Goal: Task Accomplishment & Management: Manage account settings

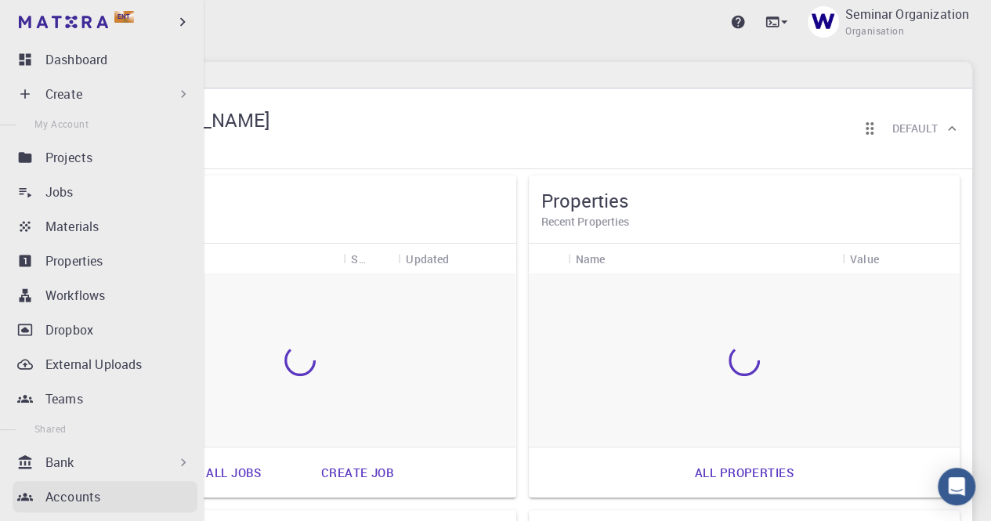
click at [74, 495] on p "Accounts" at bounding box center [72, 496] width 55 height 19
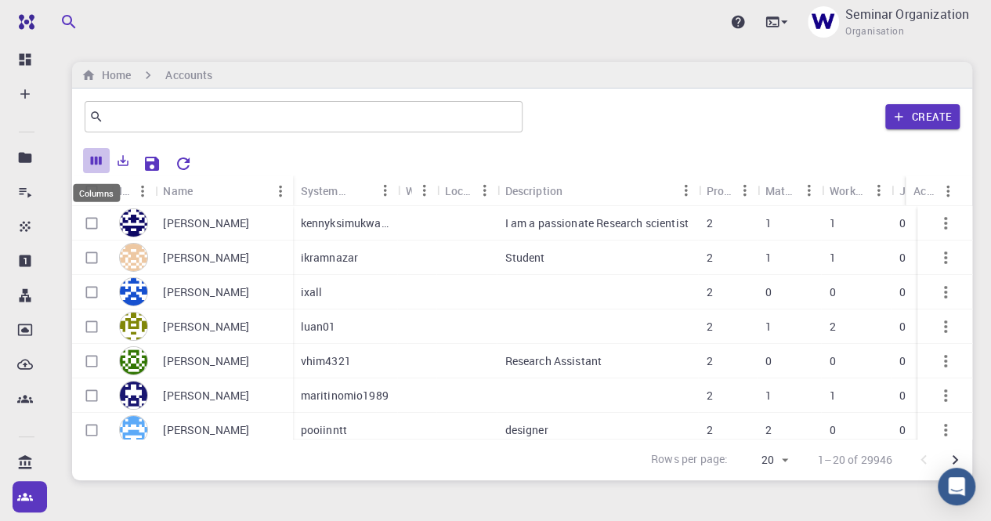
click at [92, 161] on icon "Columns" at bounding box center [96, 161] width 11 height 9
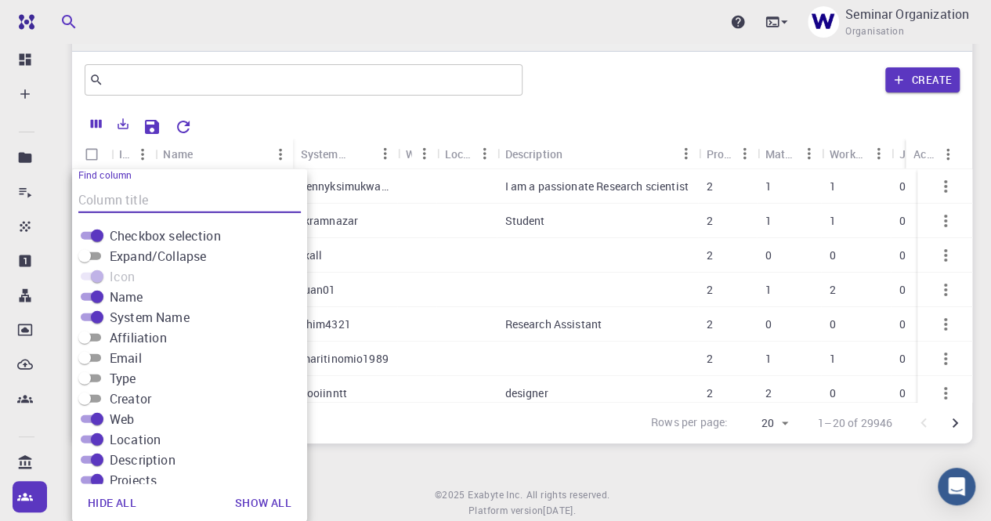
drag, startPoint x: 95, startPoint y: 335, endPoint x: 103, endPoint y: 346, distance: 13.5
click at [96, 335] on input "Affiliation" at bounding box center [84, 337] width 56 height 19
checkbox input "true"
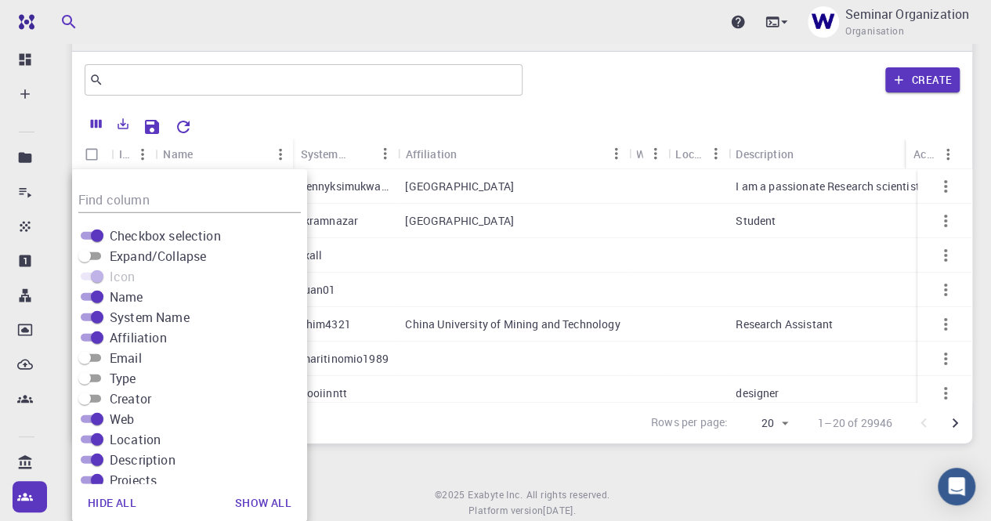
click at [96, 358] on input "Email" at bounding box center [84, 358] width 56 height 19
checkbox input "true"
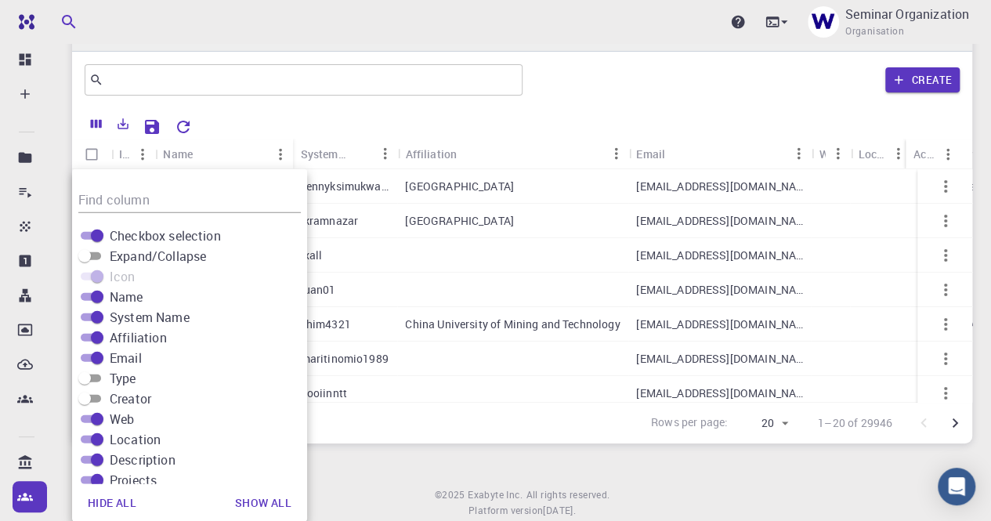
click at [367, 463] on div "Upgrade Seminar Organization Organisation Home Accounts ​ Create Icon Name Syst…" at bounding box center [522, 264] width 938 height 603
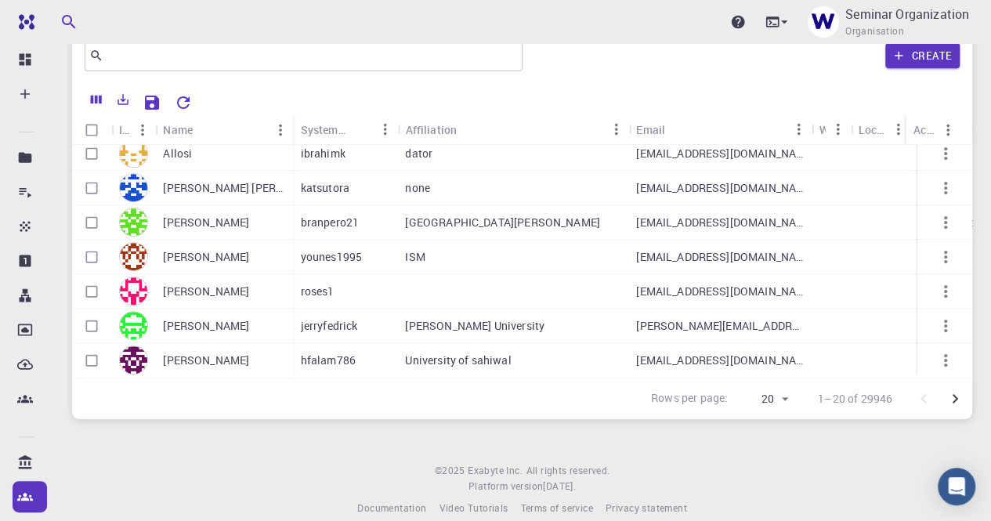
scroll to position [82, 0]
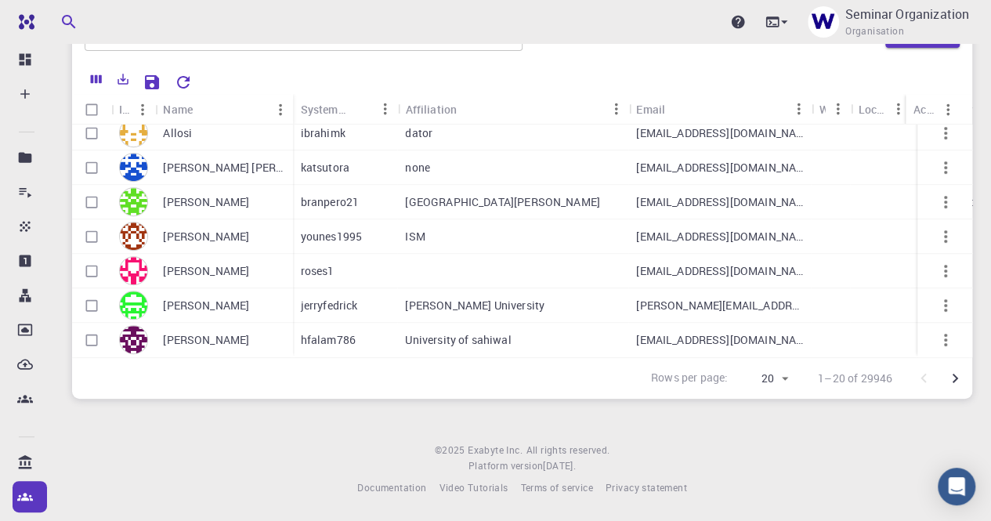
click at [960, 377] on icon "Go to next page" at bounding box center [955, 378] width 19 height 19
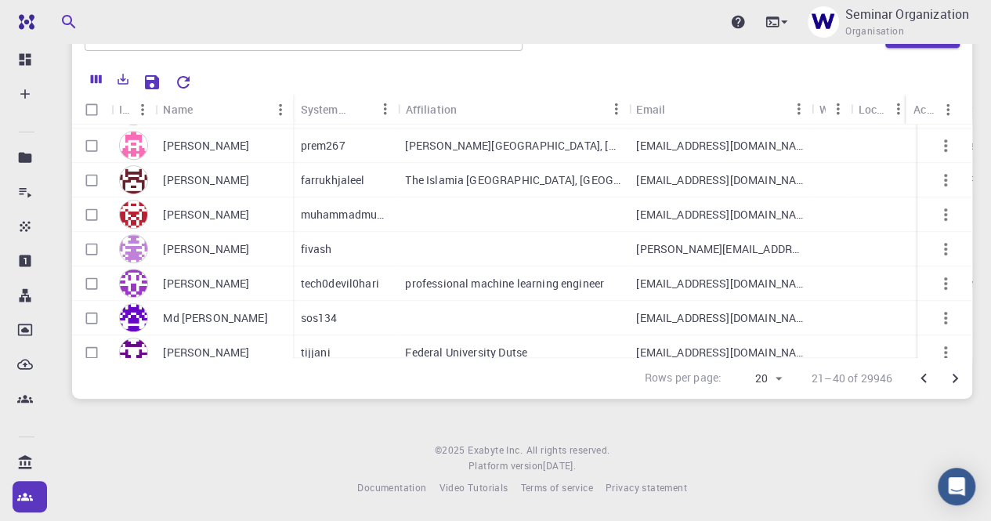
scroll to position [469, 0]
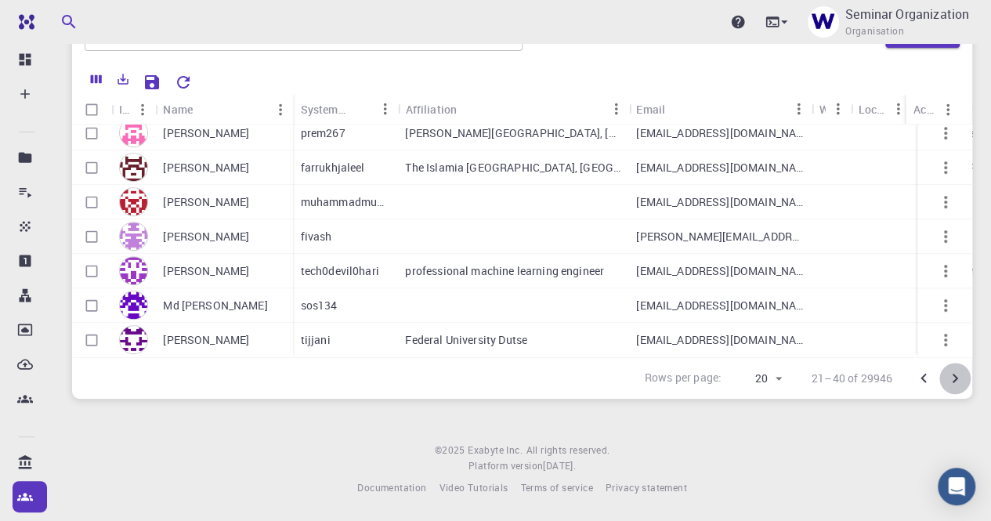
click at [958, 376] on icon "Go to next page" at bounding box center [955, 378] width 19 height 19
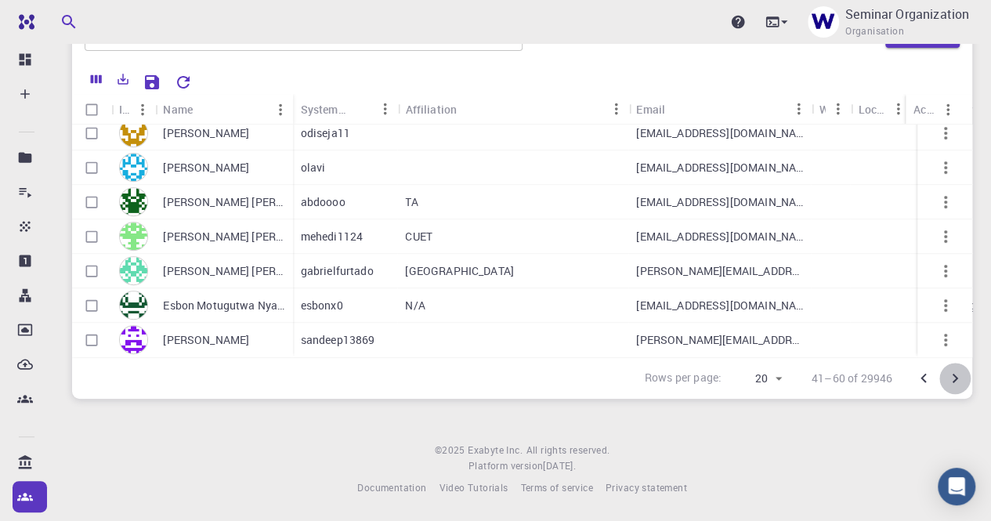
click at [958, 376] on icon "Go to next page" at bounding box center [955, 378] width 19 height 19
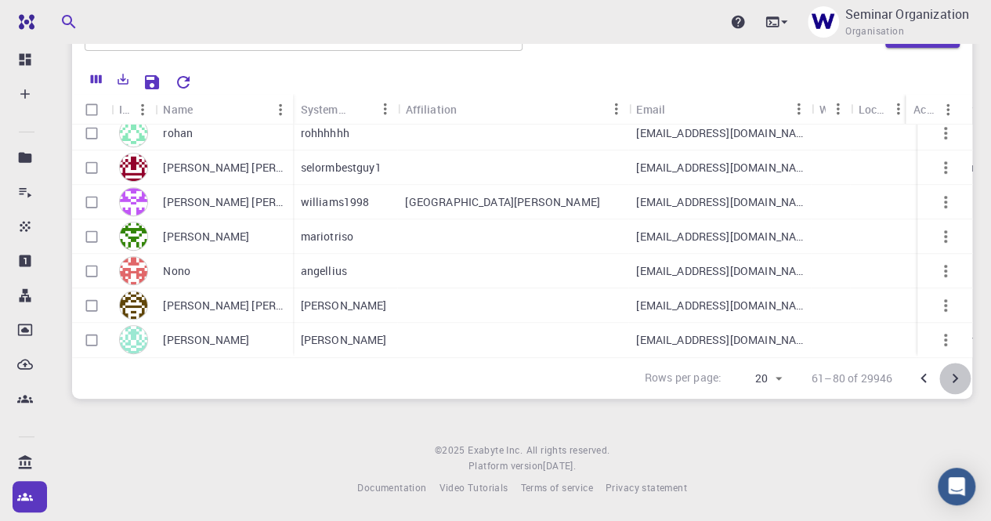
click at [949, 379] on icon "Go to next page" at bounding box center [955, 378] width 19 height 19
